Goal: Task Accomplishment & Management: Manage account settings

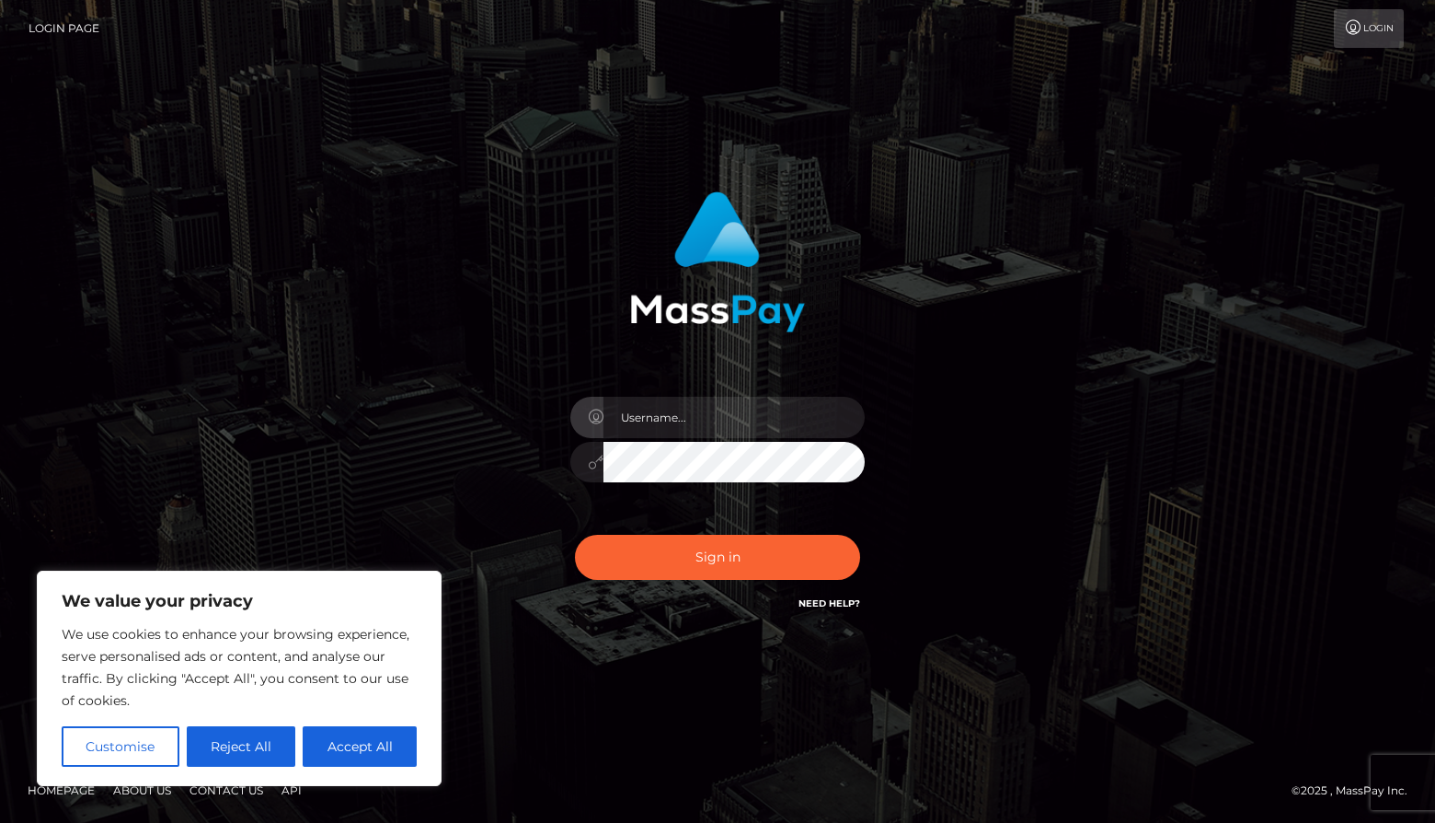
type input "[PERSON_NAME].munitic_sandbox"
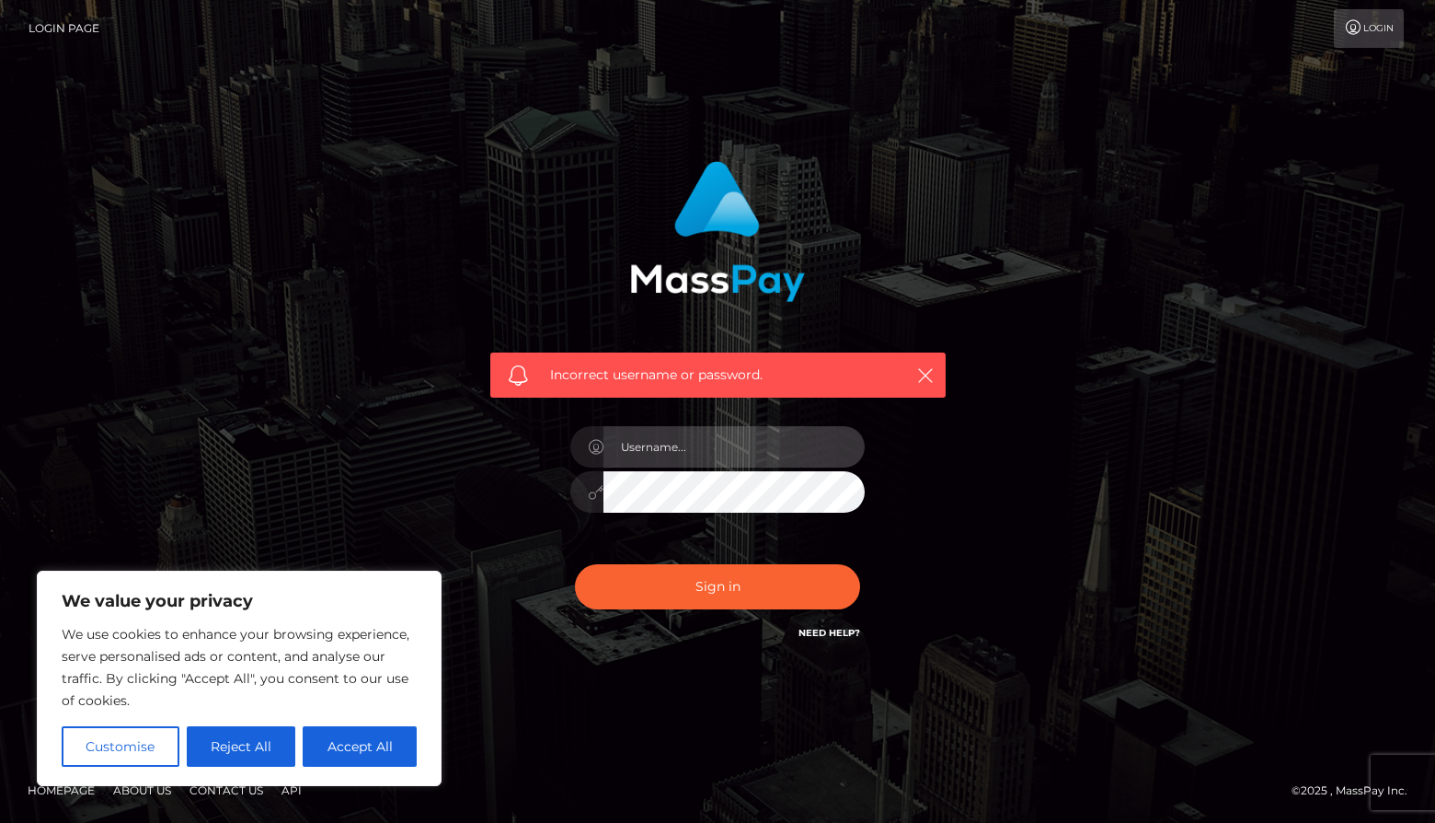
click at [663, 458] on input "text" at bounding box center [734, 446] width 261 height 41
click at [409, 462] on div "Incorrect username or password." at bounding box center [717, 411] width 1049 height 529
